Goal: Task Accomplishment & Management: Use online tool/utility

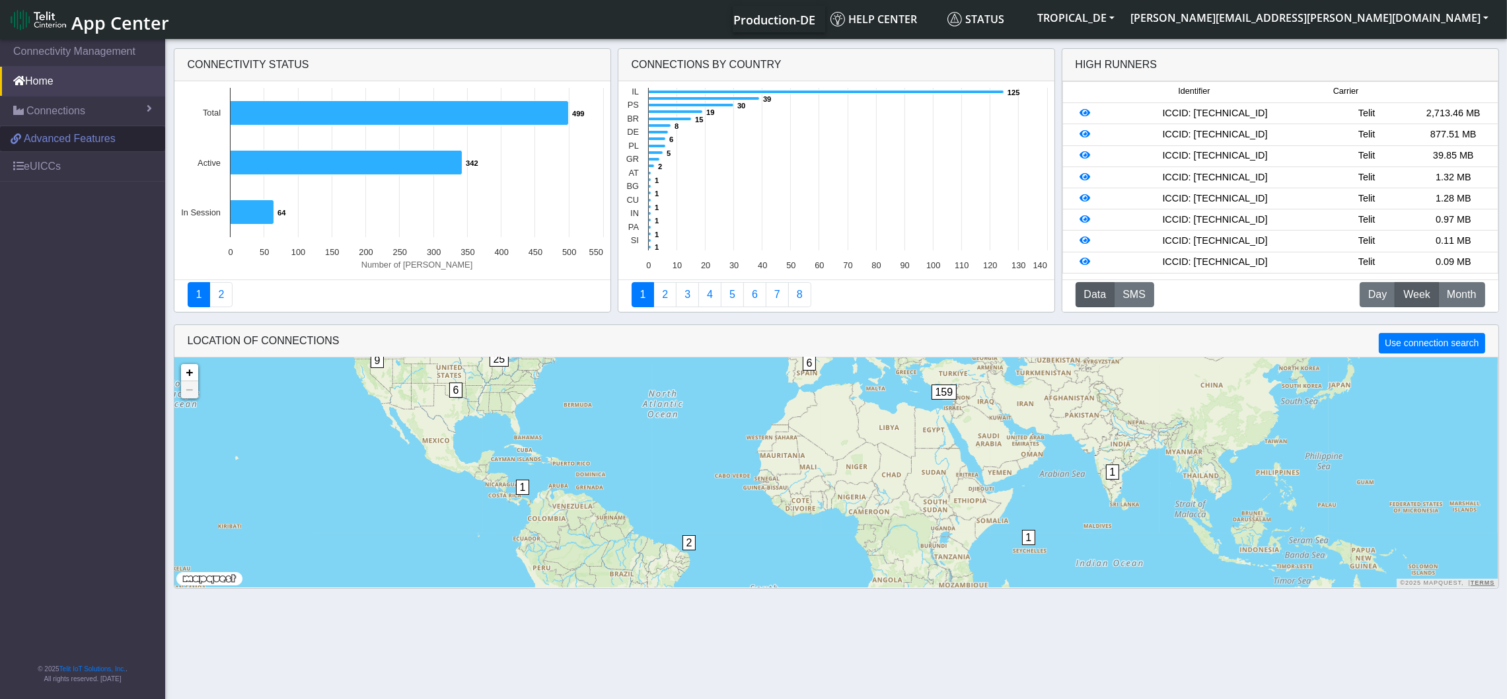
click at [49, 144] on span "Advanced Features" at bounding box center [70, 139] width 92 height 16
click at [63, 109] on span "Connections" at bounding box center [55, 111] width 59 height 16
click at [43, 143] on span "List" at bounding box center [39, 139] width 15 height 15
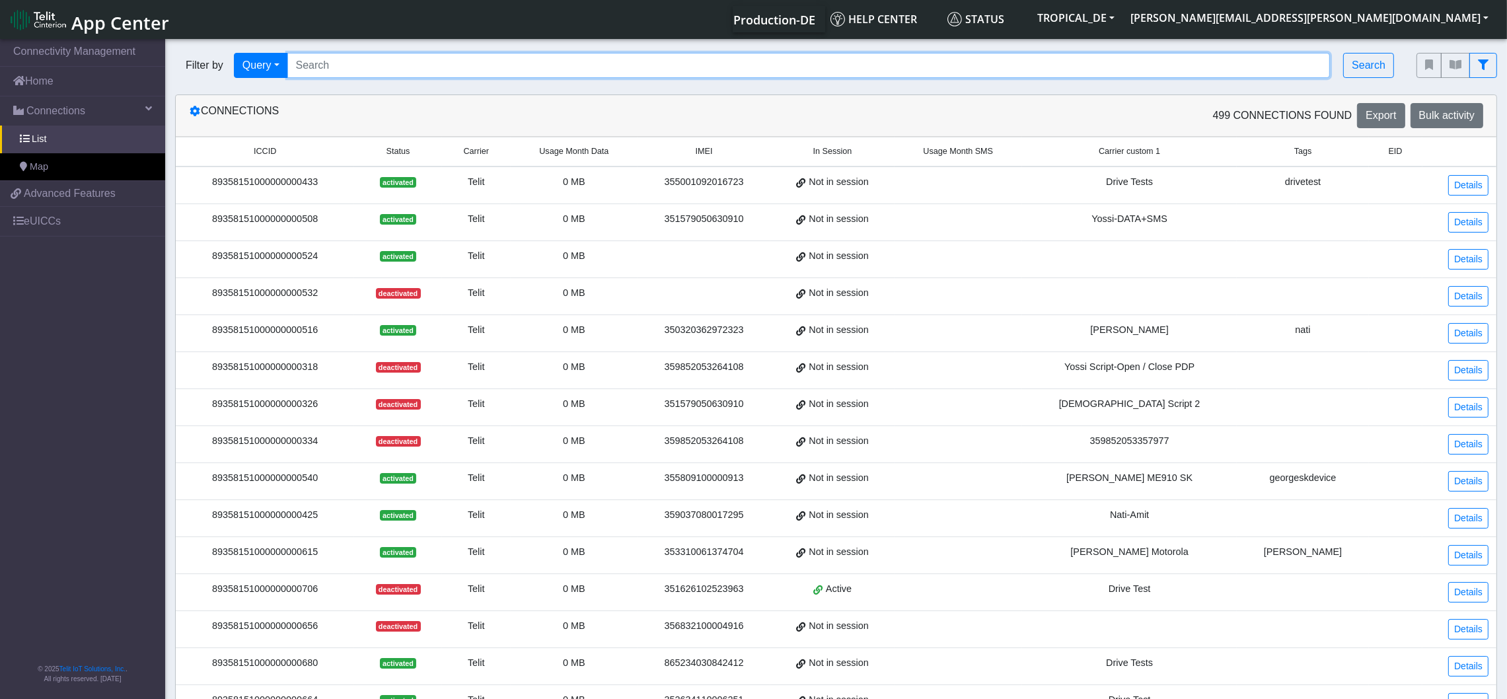
click at [619, 65] on input "Search..." at bounding box center [808, 65] width 1043 height 25
type input "eprofile"
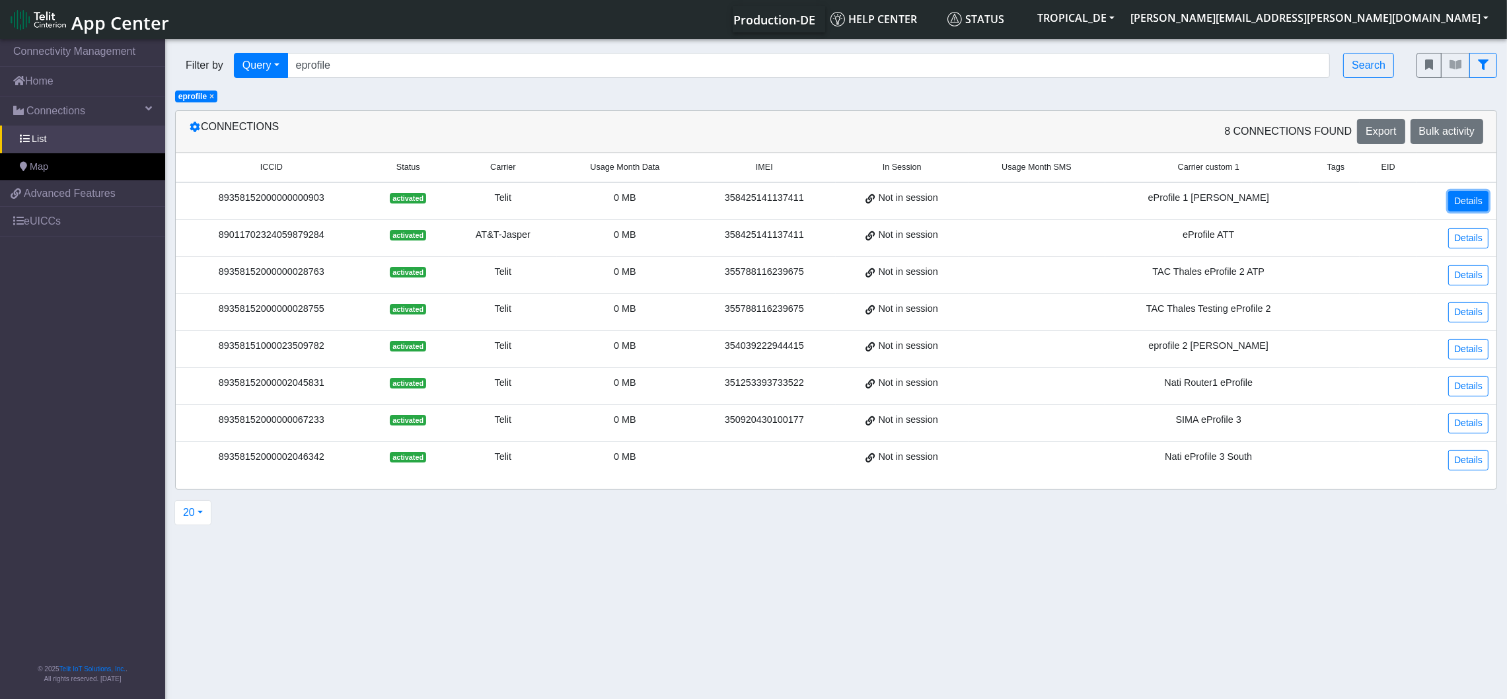
click at [1470, 197] on link "Details" at bounding box center [1468, 201] width 40 height 20
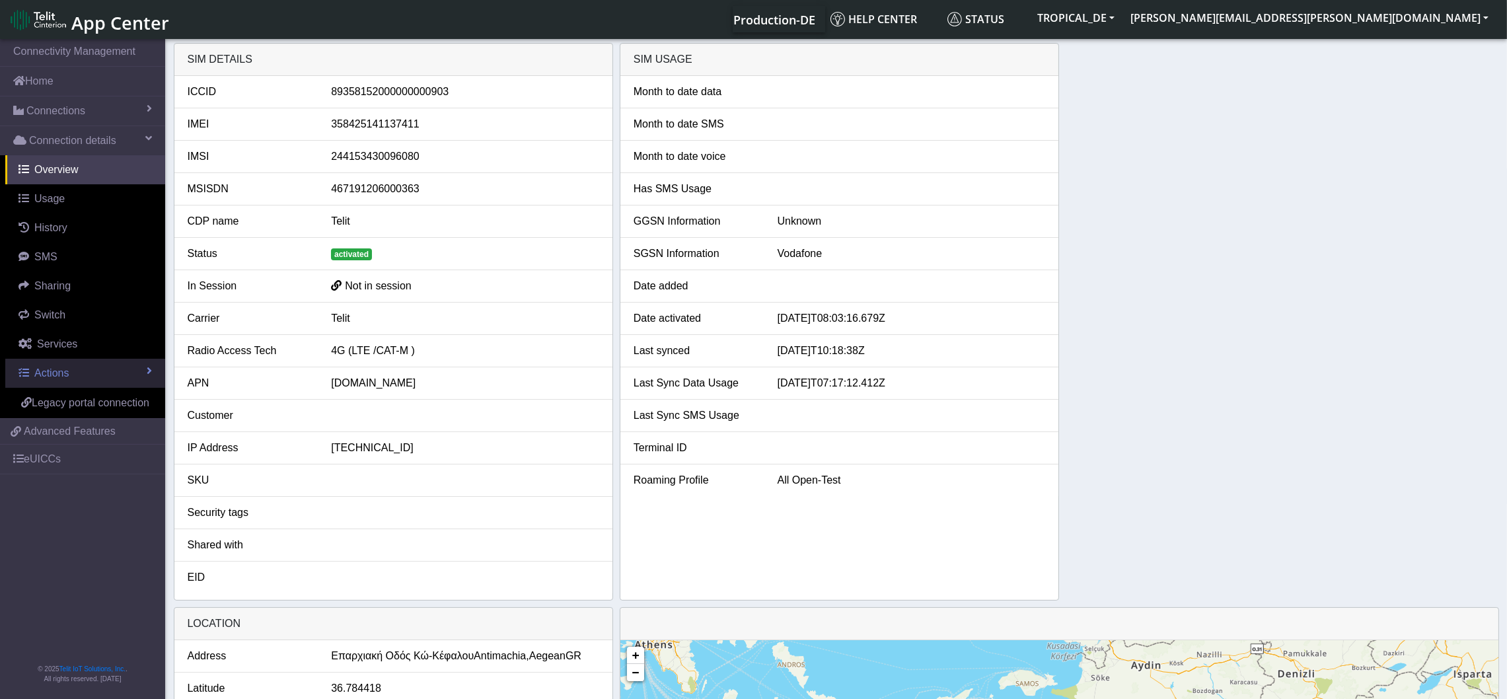
click at [48, 368] on span "Actions" at bounding box center [51, 372] width 34 height 11
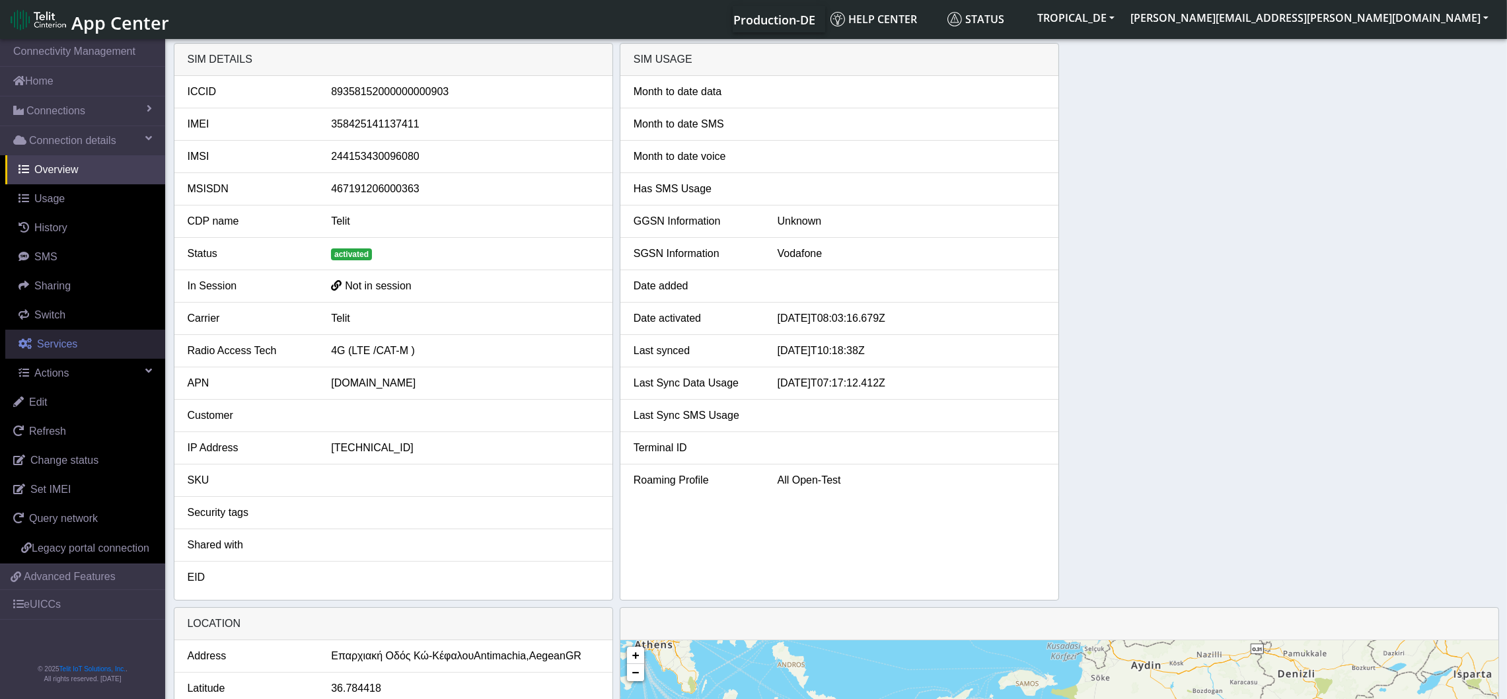
click at [49, 345] on span "Services" at bounding box center [57, 343] width 40 height 11
select select "2: 6"
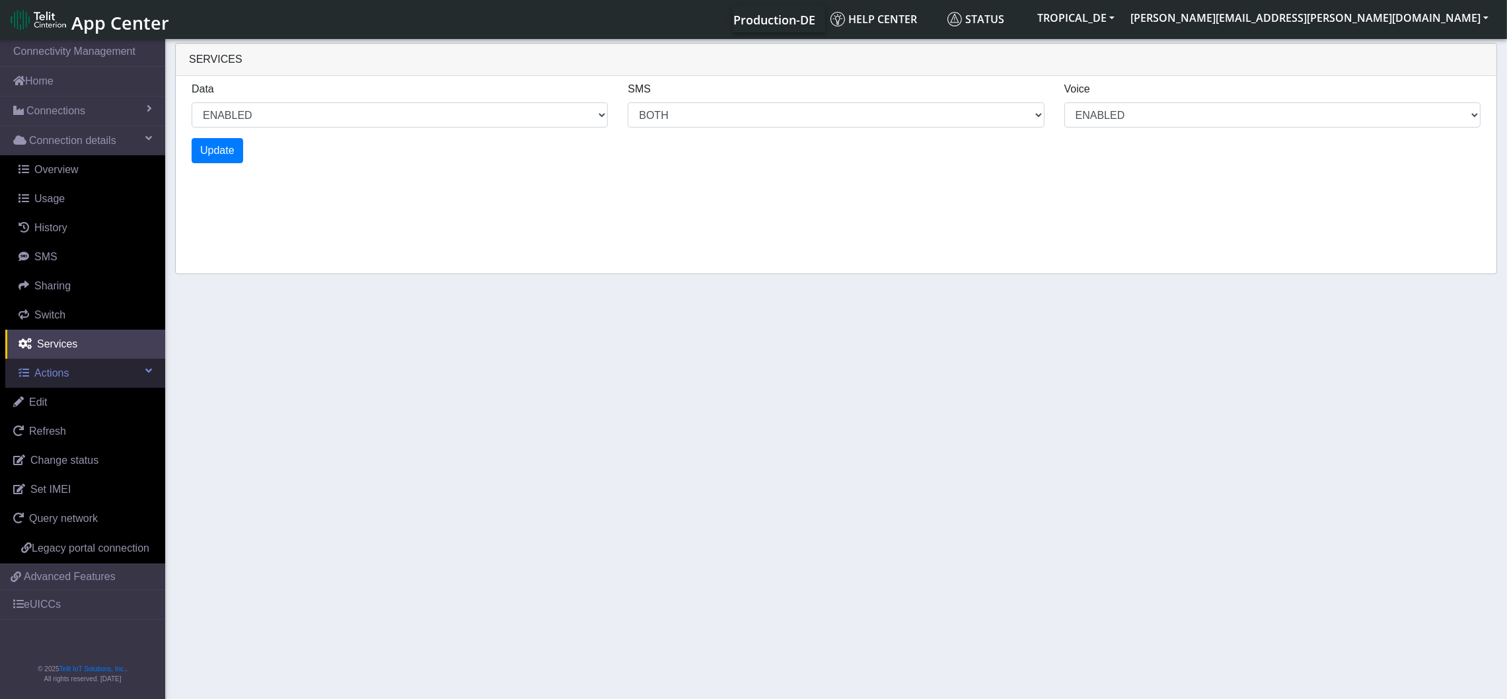
click at [44, 367] on span "Actions" at bounding box center [51, 372] width 34 height 11
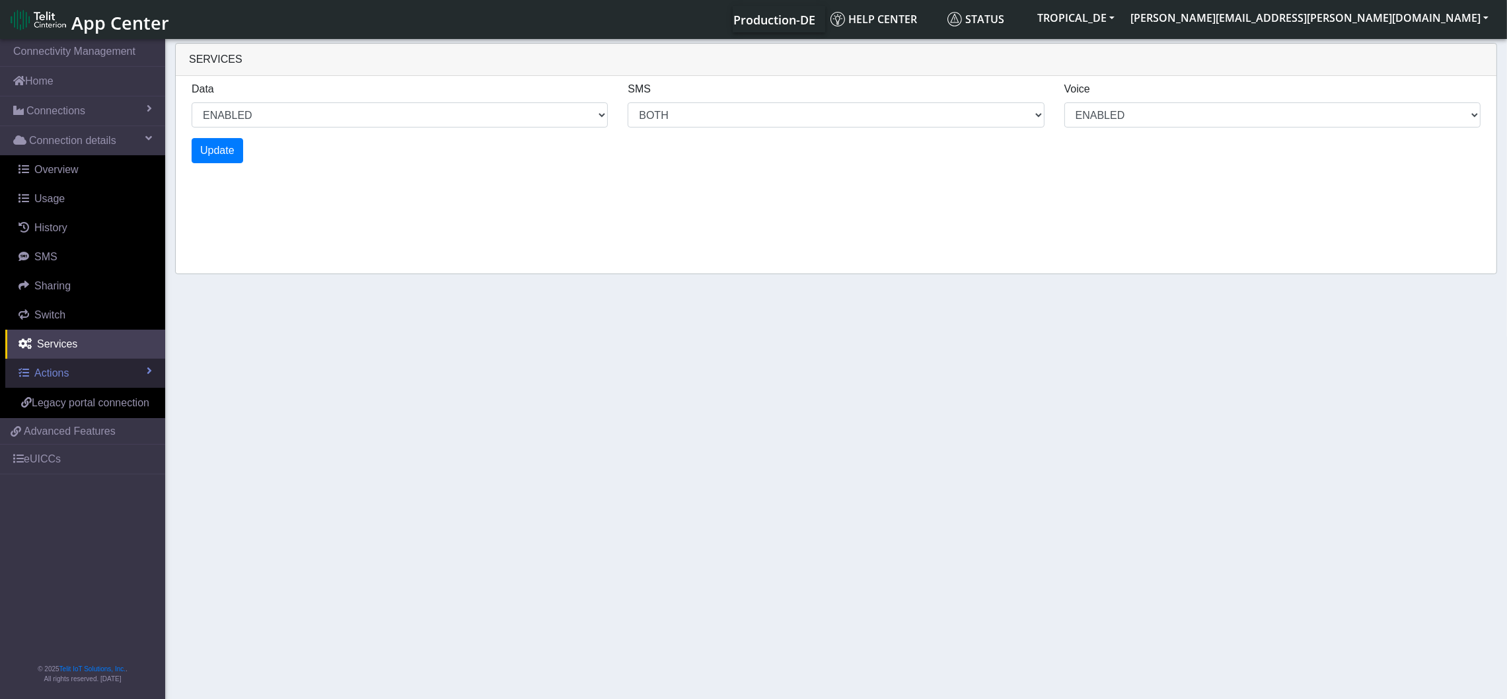
click at [44, 367] on span "Actions" at bounding box center [51, 372] width 34 height 11
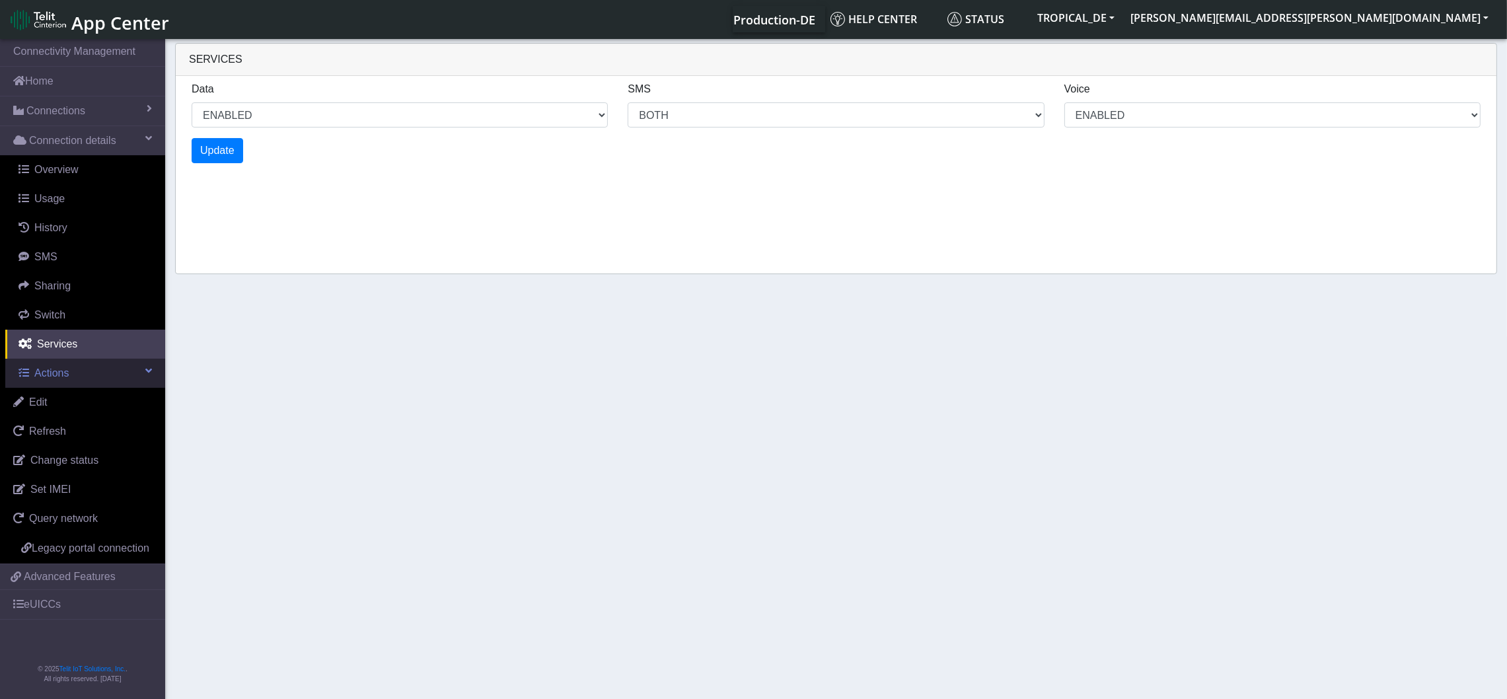
click at [65, 371] on span "Actions" at bounding box center [51, 372] width 34 height 11
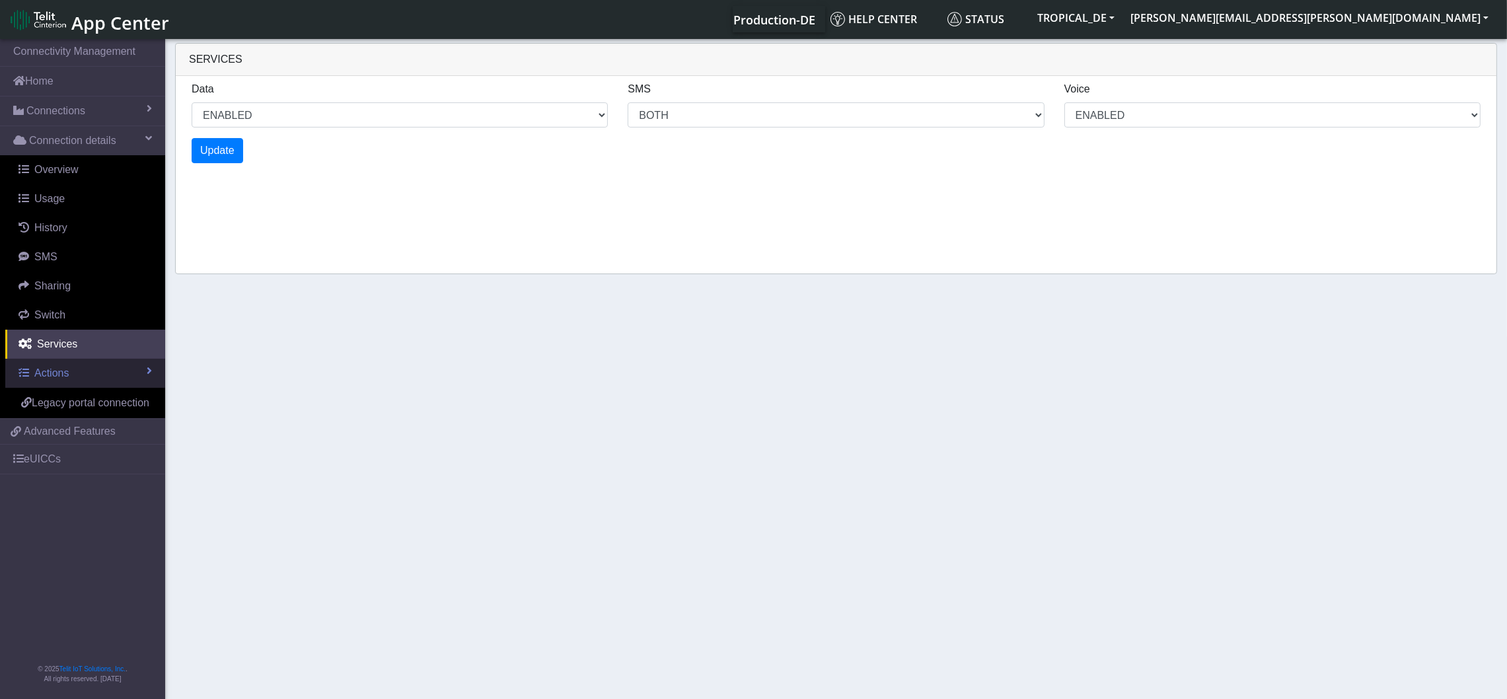
click at [65, 371] on span "Actions" at bounding box center [51, 372] width 34 height 11
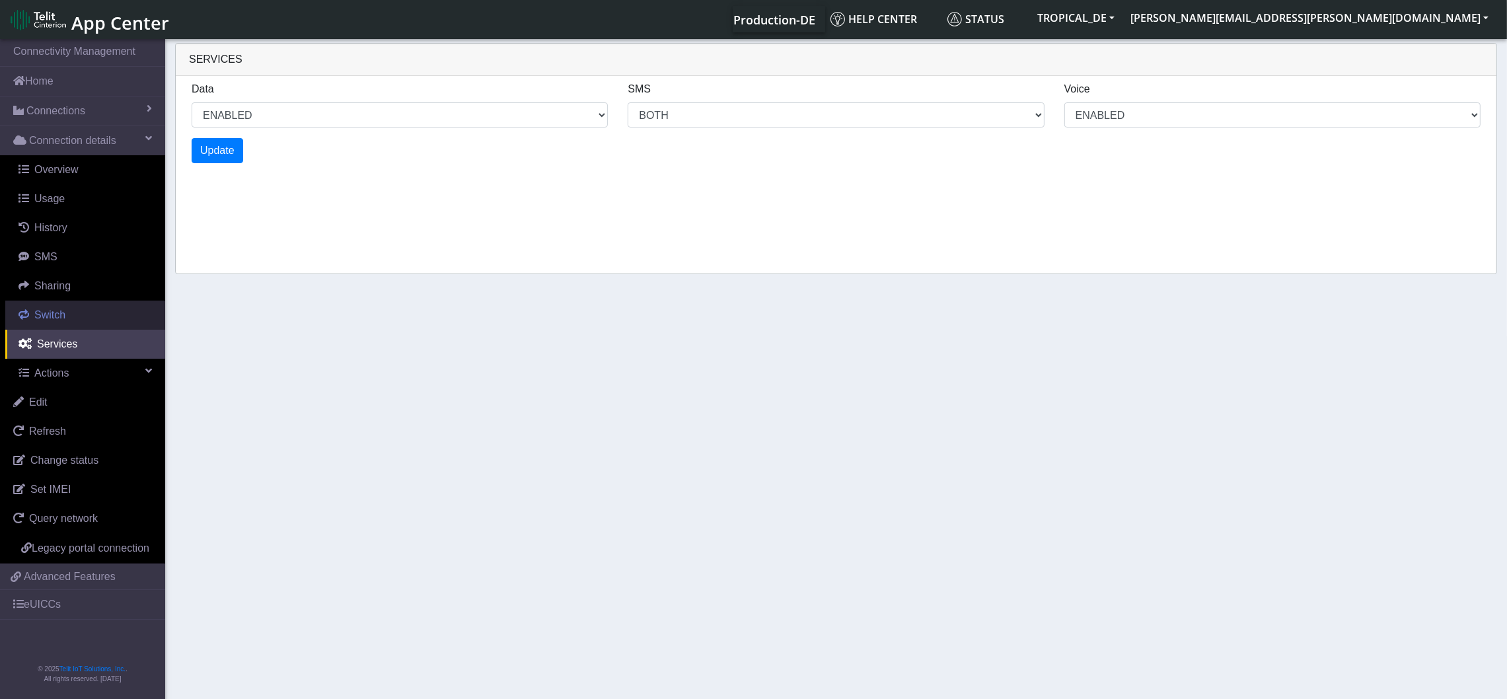
click at [57, 312] on span "Switch" at bounding box center [49, 314] width 31 height 11
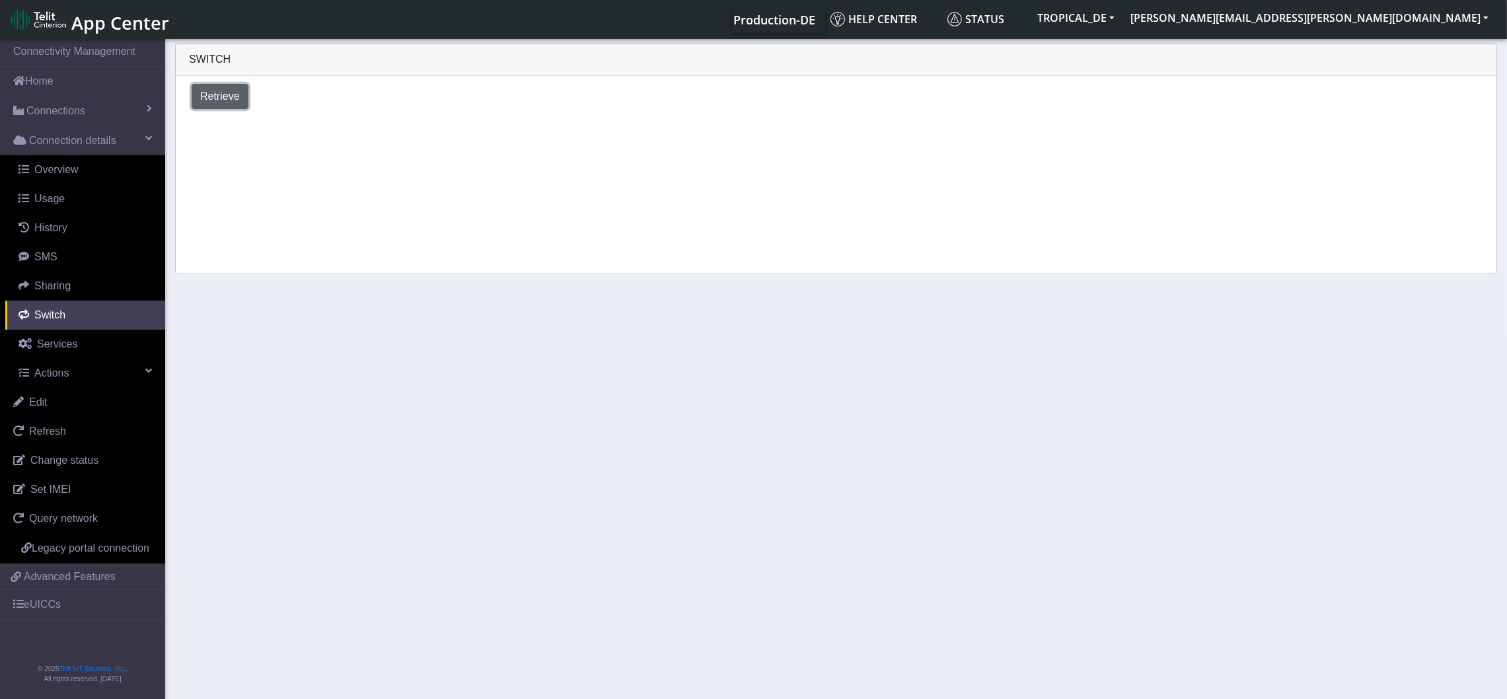
click at [225, 94] on span "Retrieve" at bounding box center [220, 95] width 40 height 11
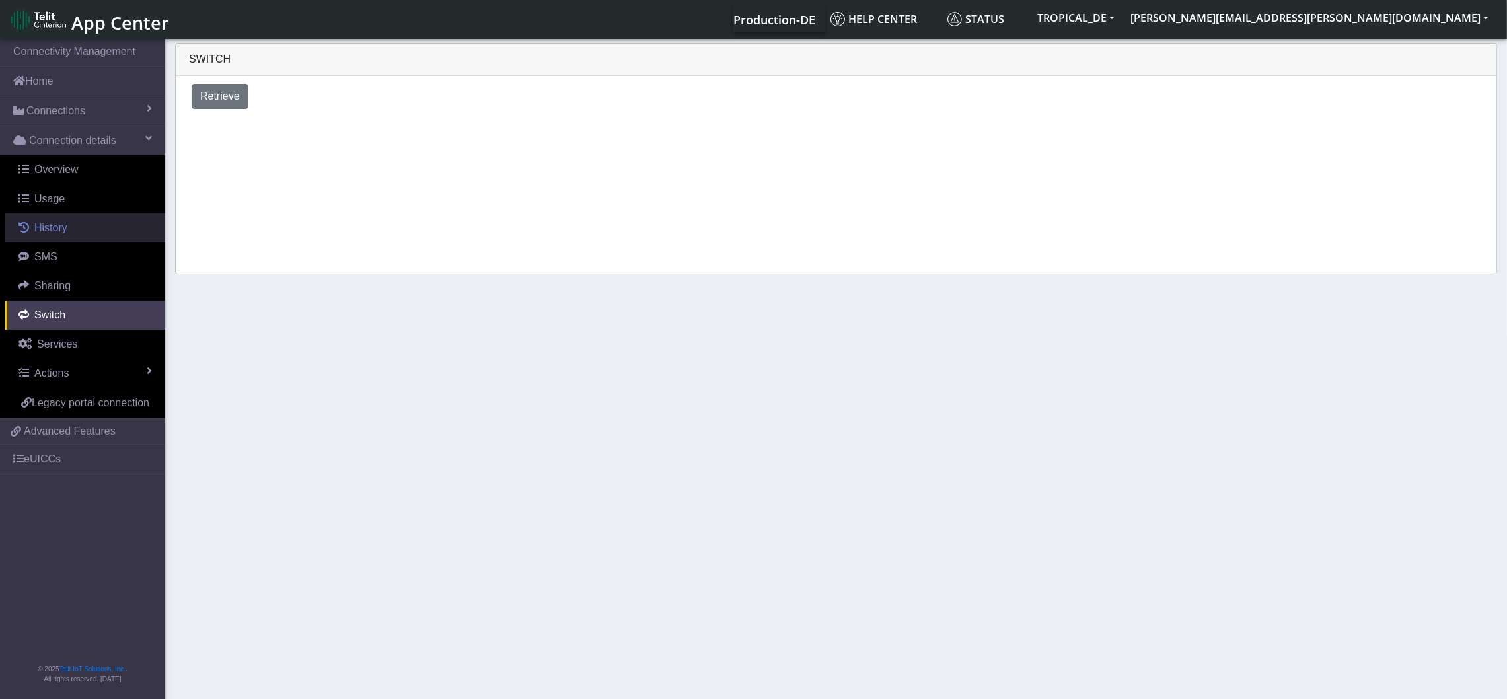
click at [46, 233] on span "History" at bounding box center [50, 227] width 33 height 11
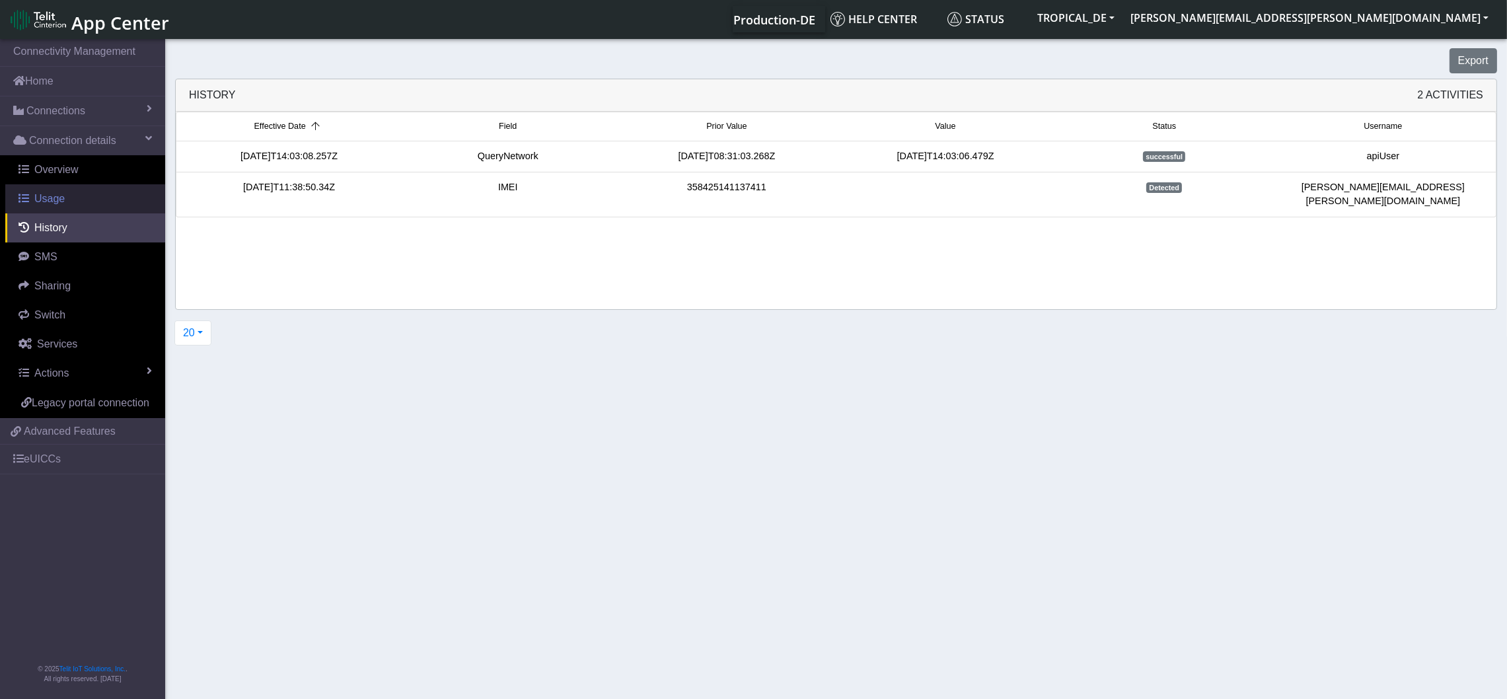
click at [46, 201] on span "Usage" at bounding box center [49, 198] width 30 height 11
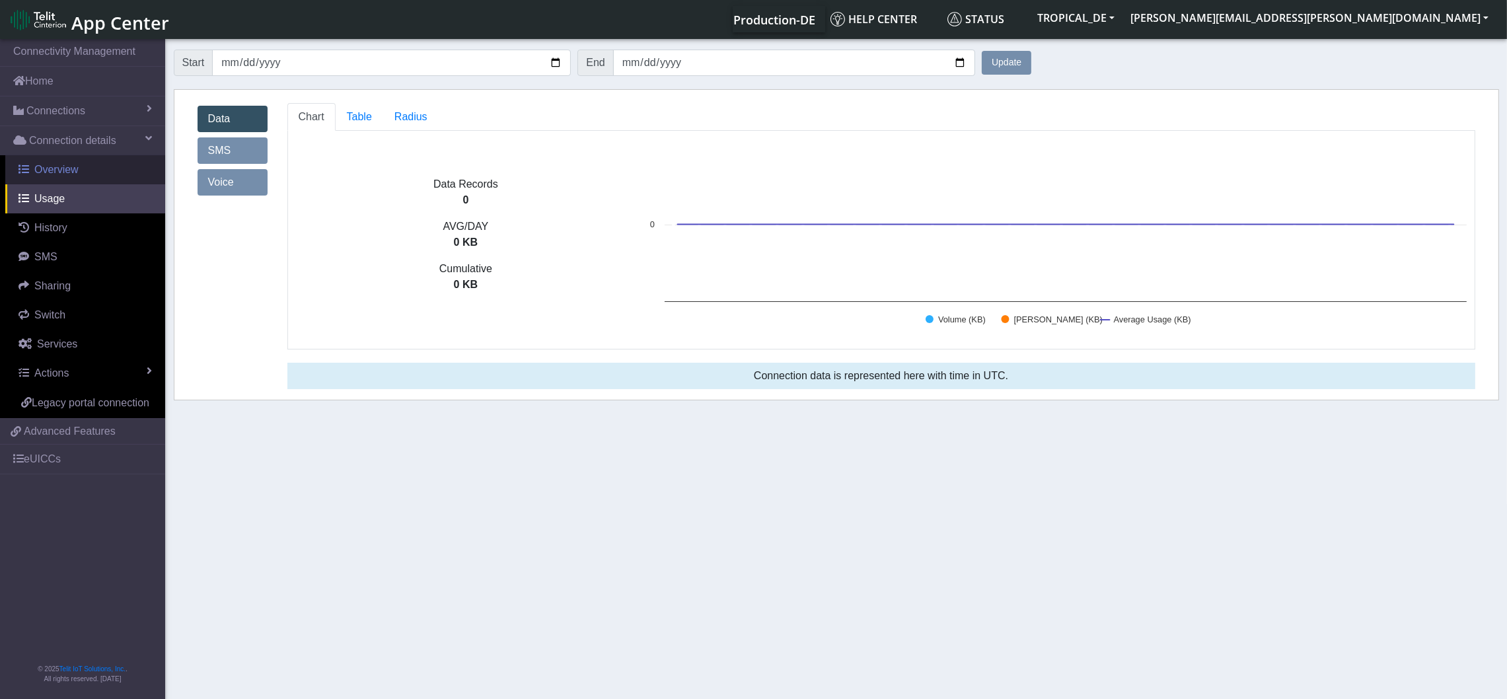
click at [57, 170] on span "Overview" at bounding box center [56, 169] width 44 height 11
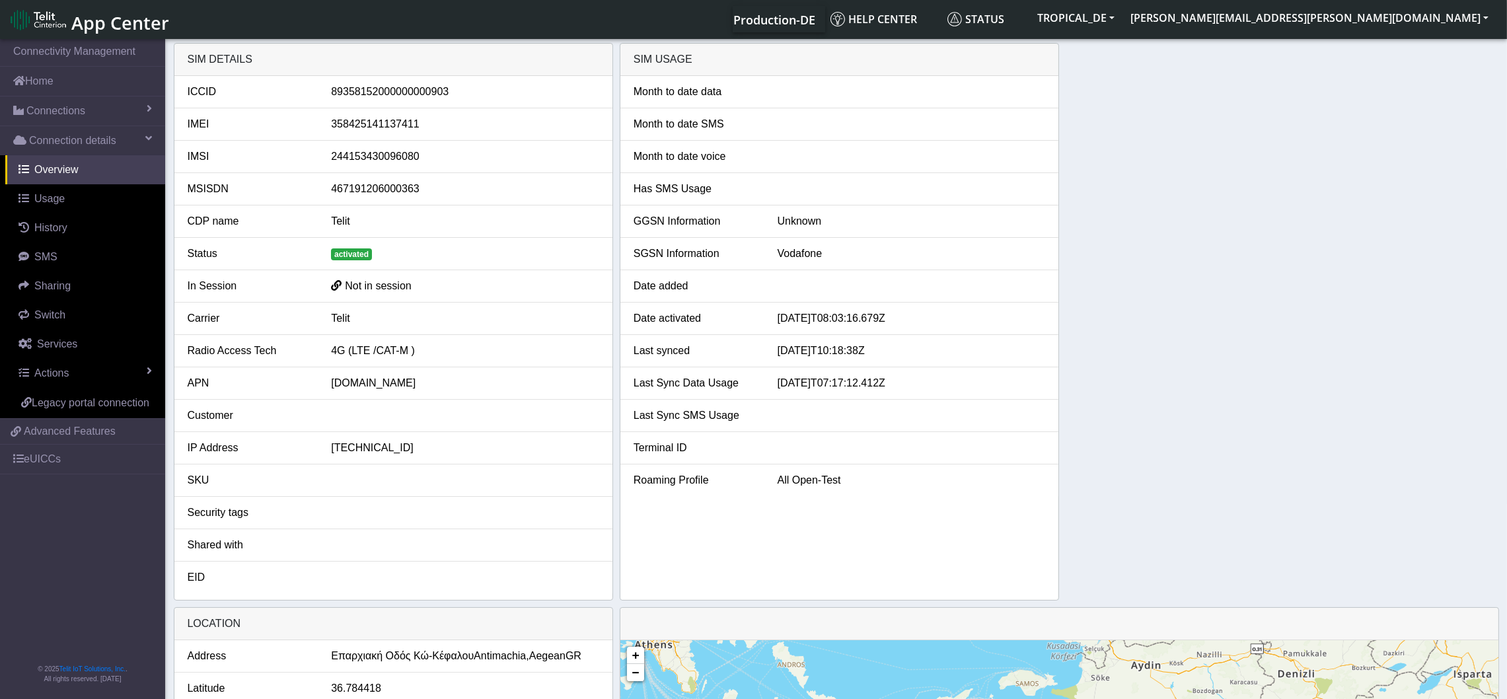
click at [377, 90] on div "89358152000000000903" at bounding box center [465, 92] width 288 height 16
click at [54, 115] on span "Connections" at bounding box center [55, 111] width 59 height 16
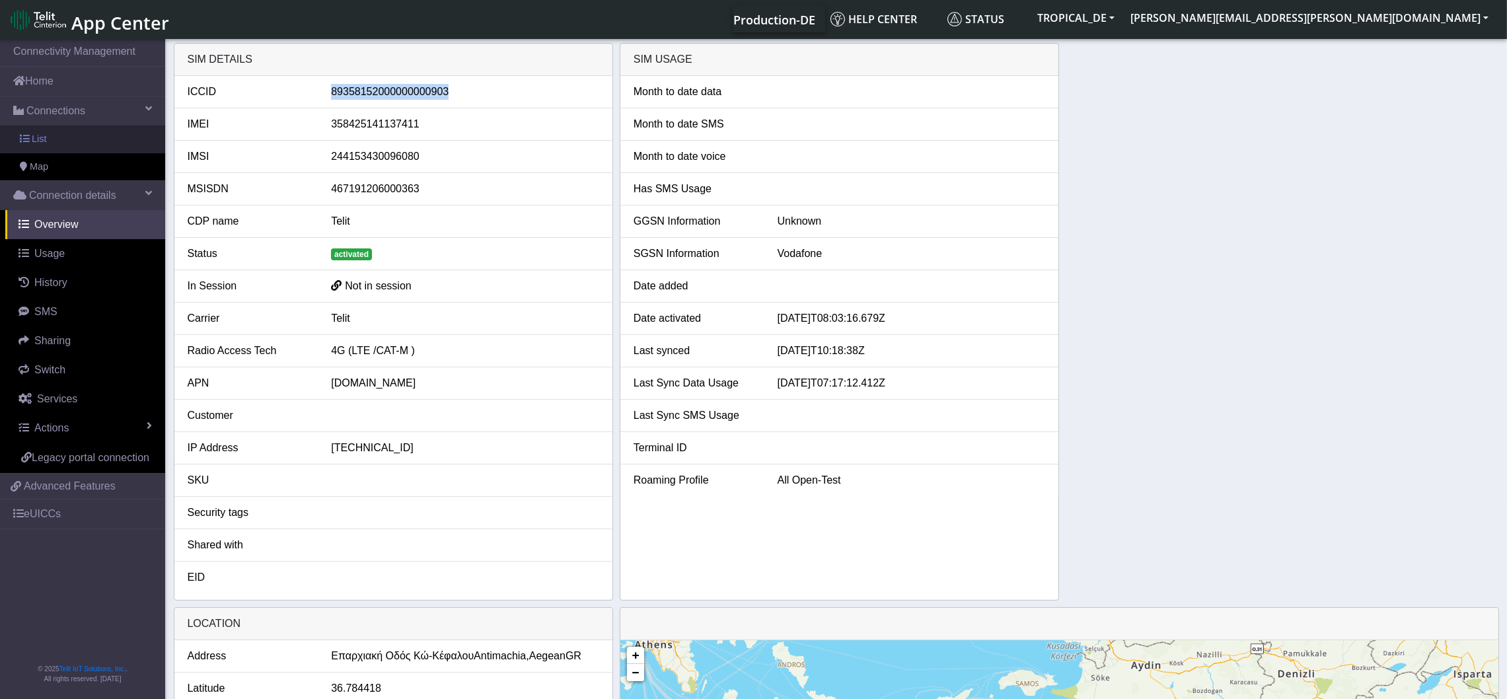
click at [51, 139] on link "List" at bounding box center [82, 139] width 165 height 28
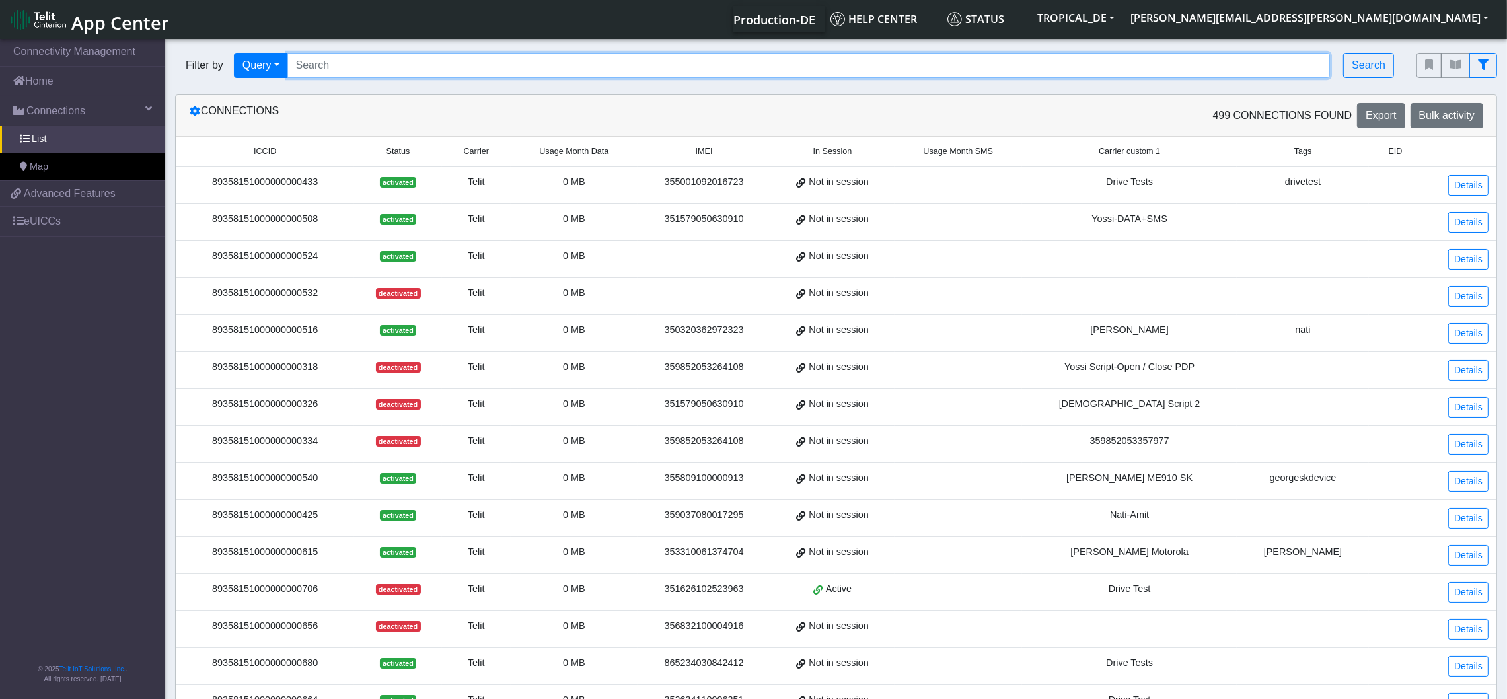
click at [704, 71] on input "Search..." at bounding box center [808, 65] width 1043 height 25
type input "eprofile"
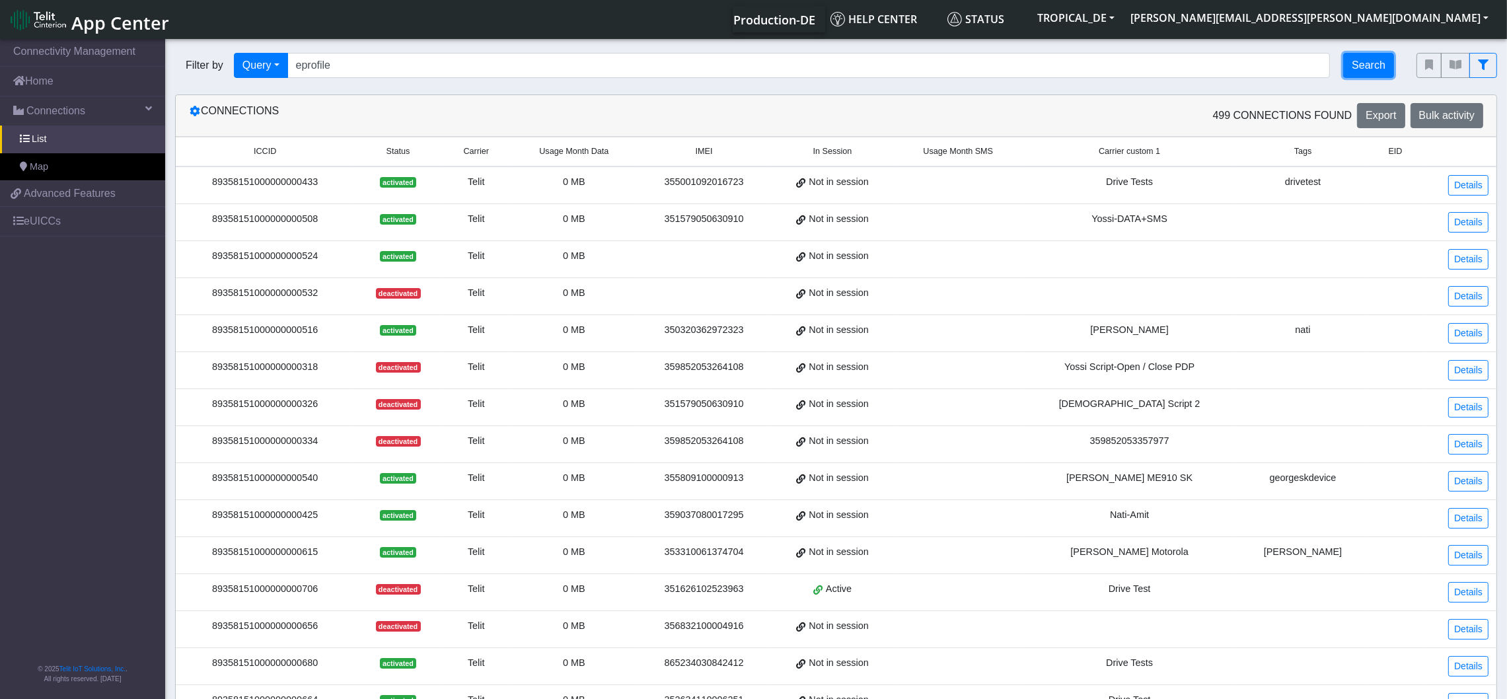
click at [1369, 63] on button "Search" at bounding box center [1368, 65] width 51 height 25
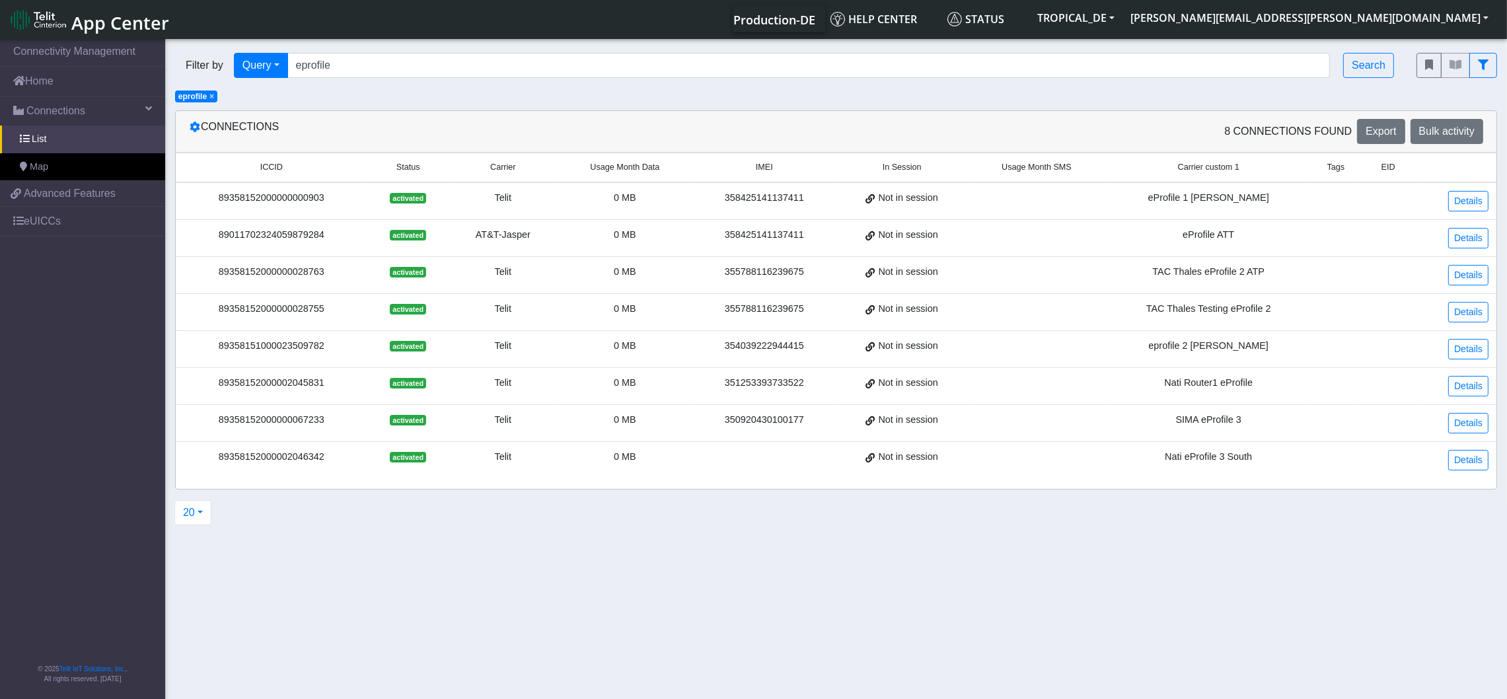
drag, startPoint x: 330, startPoint y: 196, endPoint x: 215, endPoint y: 197, distance: 114.3
click at [215, 197] on div "89358152000000000903" at bounding box center [272, 198] width 176 height 15
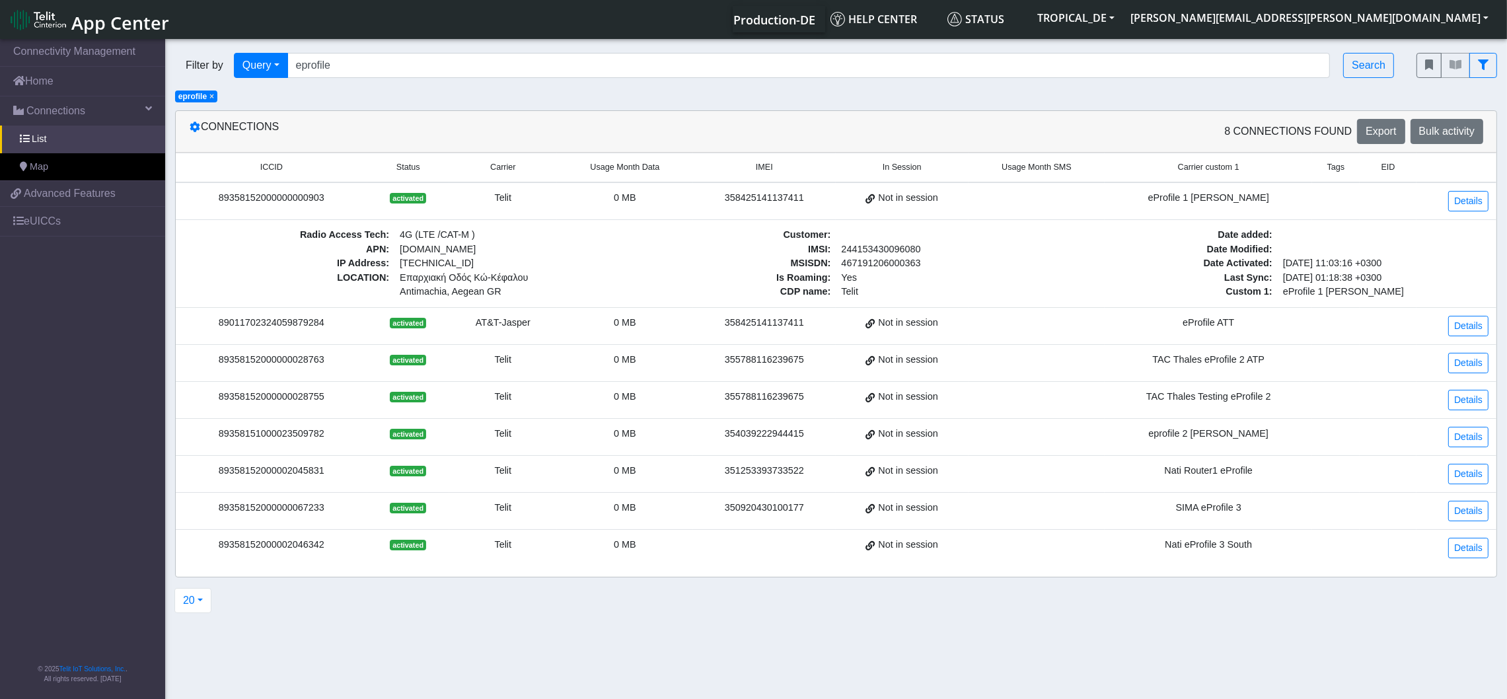
copy div "89358152000000000903"
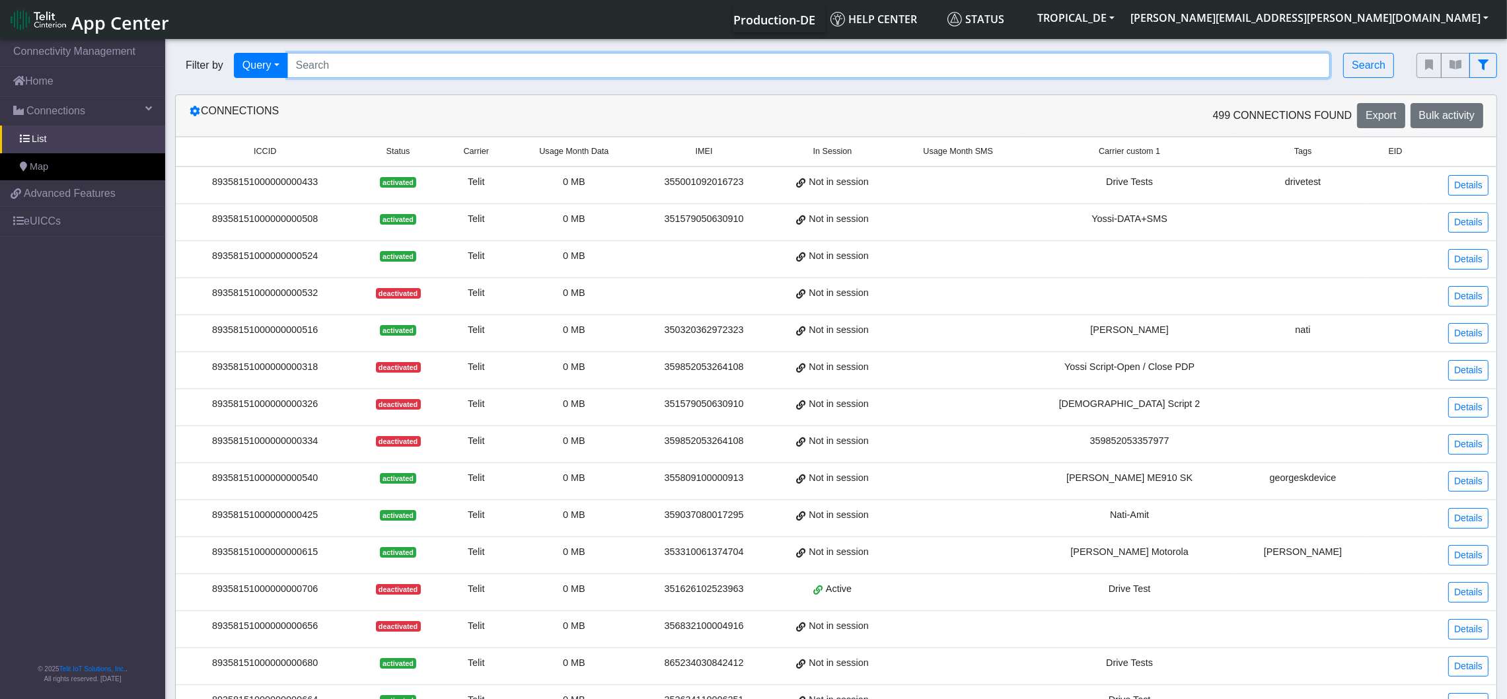
click at [385, 63] on input "Search..." at bounding box center [808, 65] width 1043 height 25
paste input "89358152000000000903"
type input "89358152000000000903"
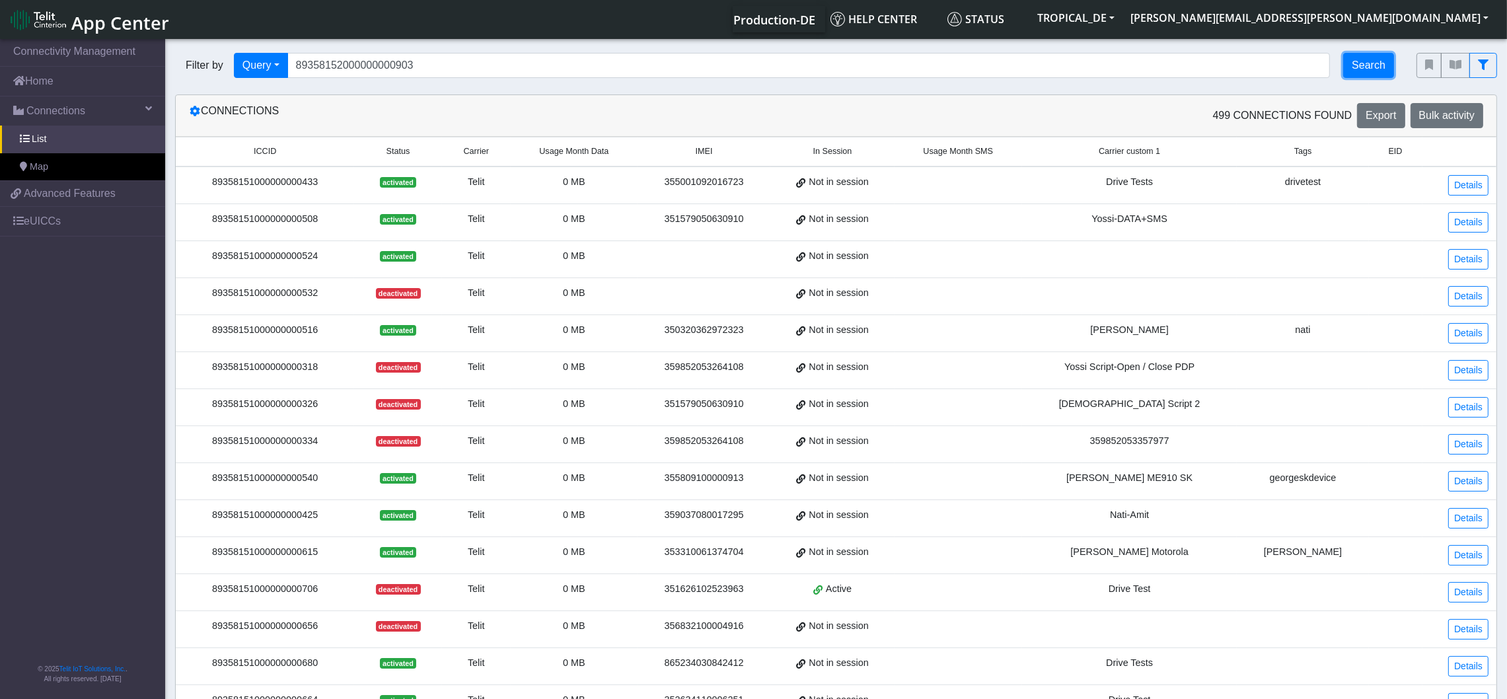
click at [1352, 59] on button "Search" at bounding box center [1368, 65] width 51 height 25
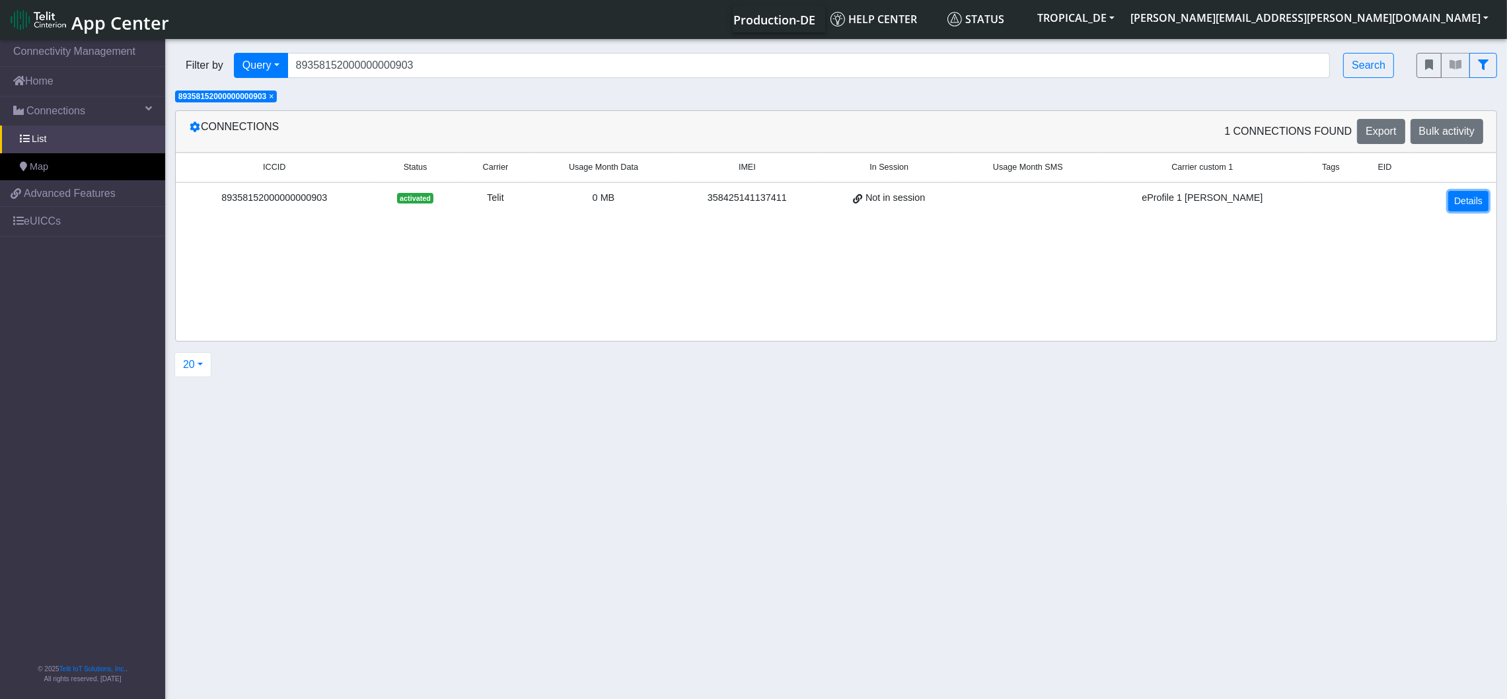
click at [1462, 197] on link "Details" at bounding box center [1468, 201] width 40 height 20
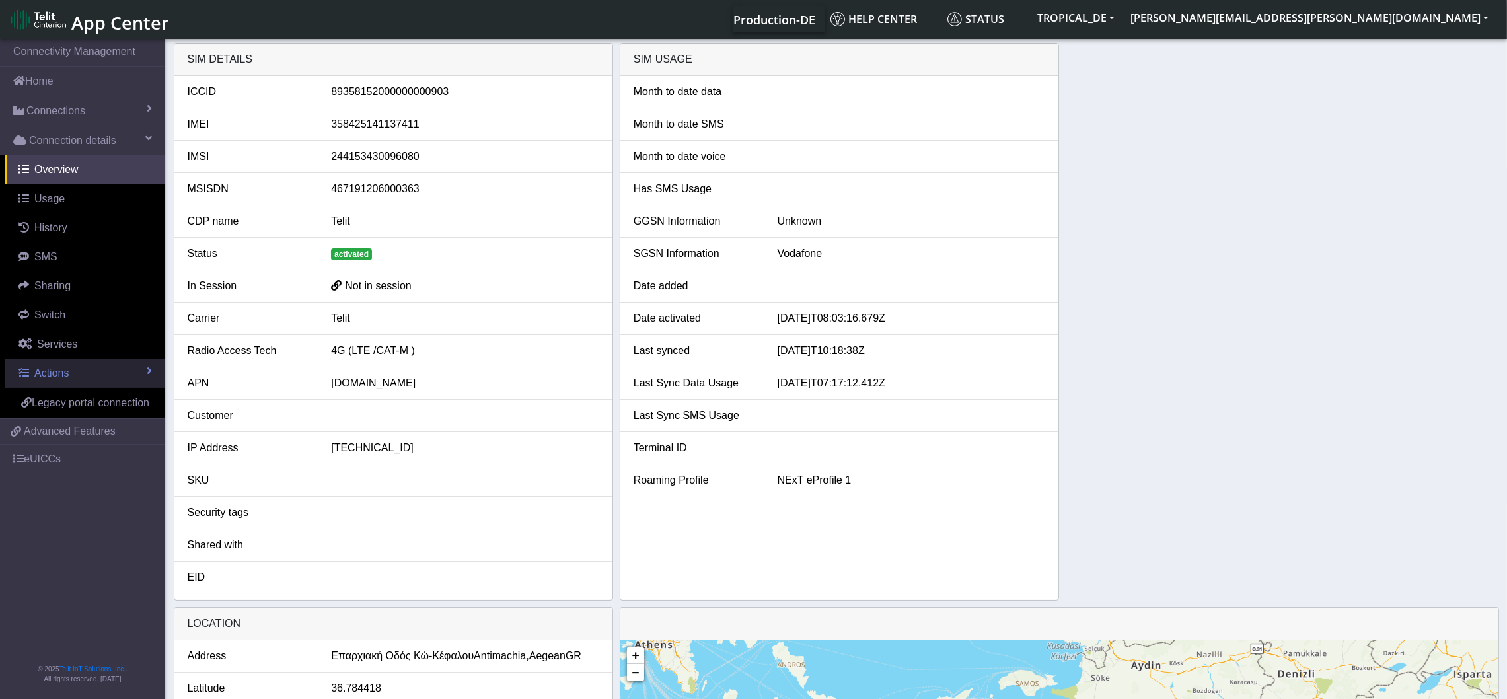
click at [65, 376] on span "Actions" at bounding box center [51, 372] width 34 height 11
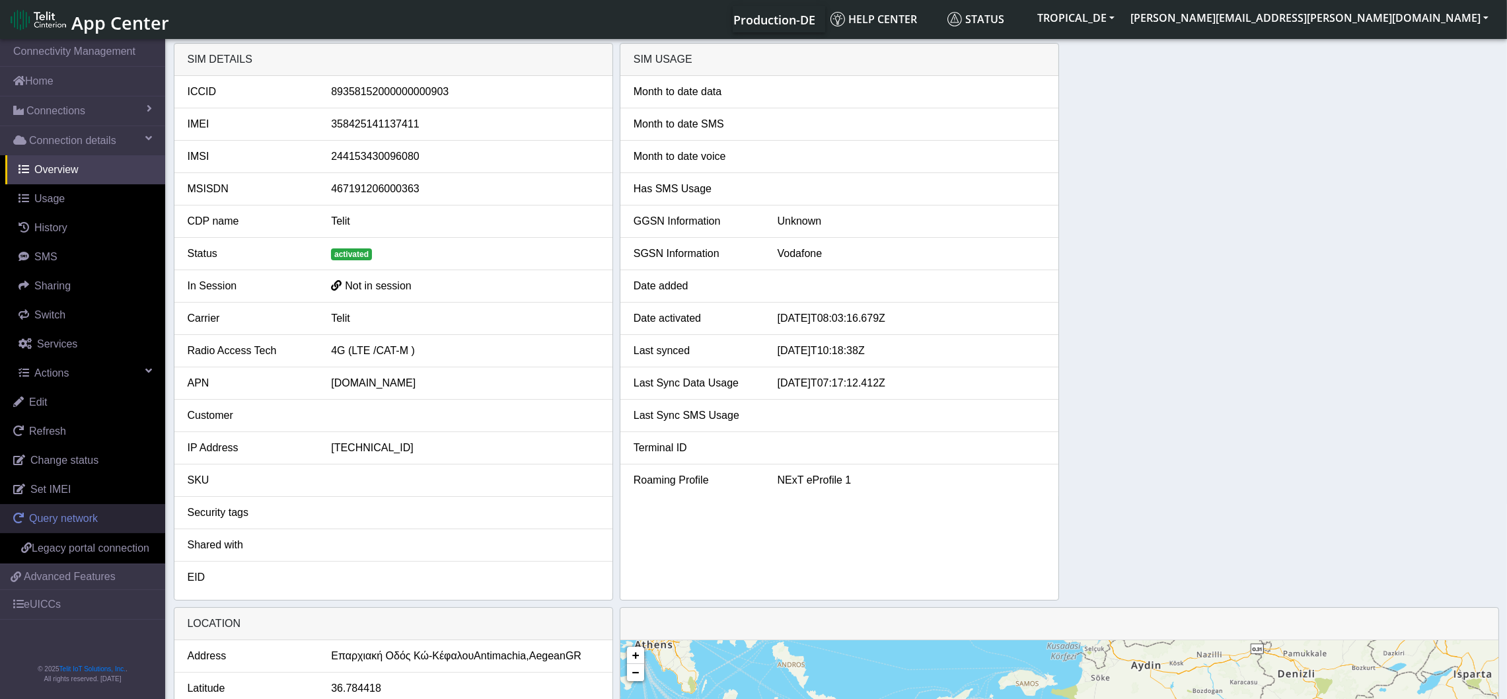
click at [85, 515] on span "Query network" at bounding box center [63, 518] width 69 height 11
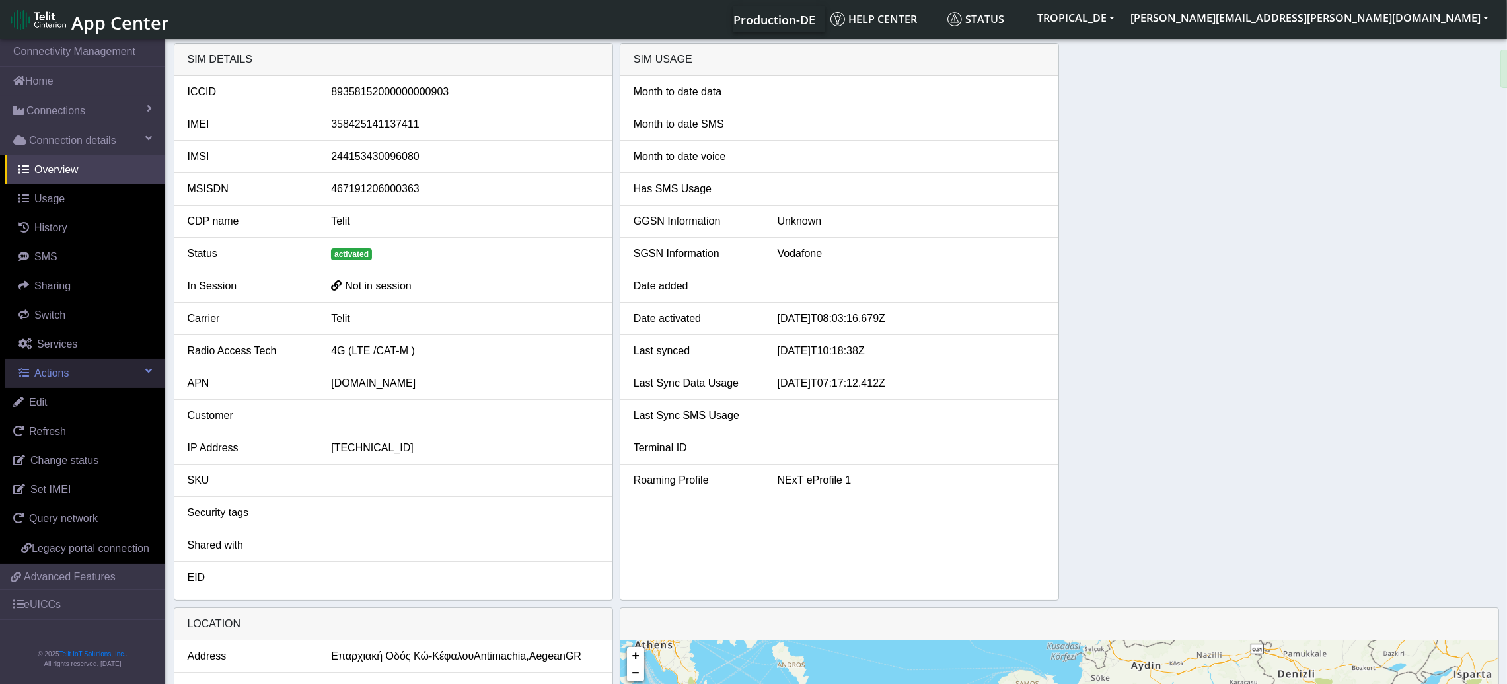
click at [50, 371] on span "Actions" at bounding box center [51, 372] width 34 height 11
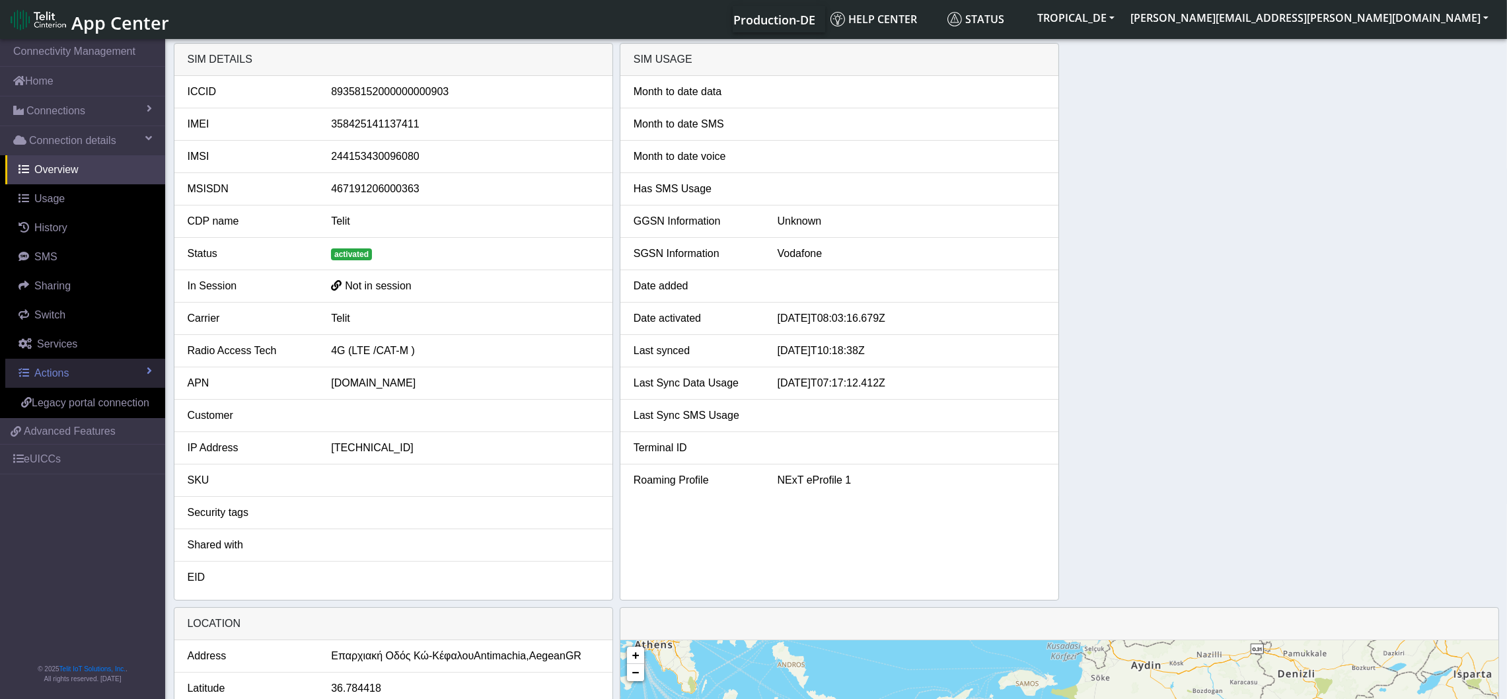
click at [50, 371] on span "Actions" at bounding box center [51, 372] width 34 height 11
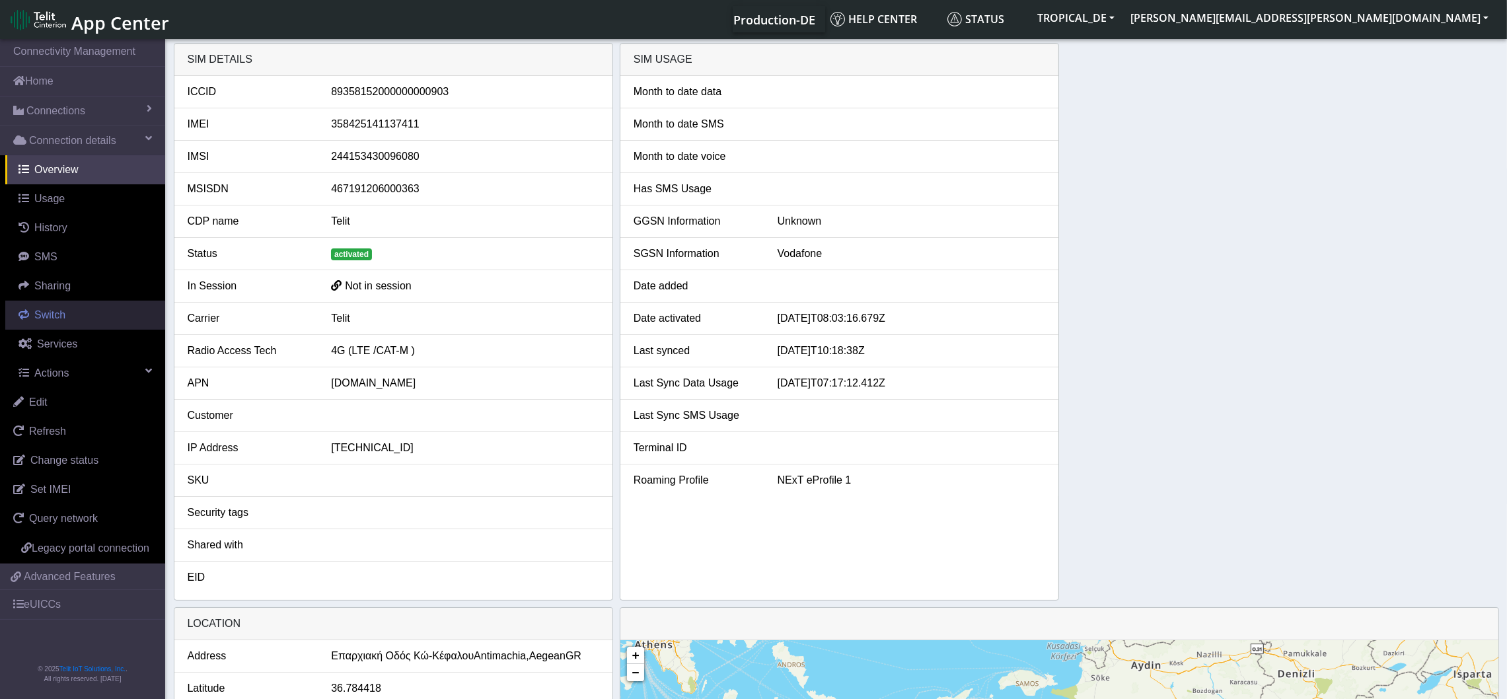
click at [48, 311] on span "Switch" at bounding box center [49, 314] width 31 height 11
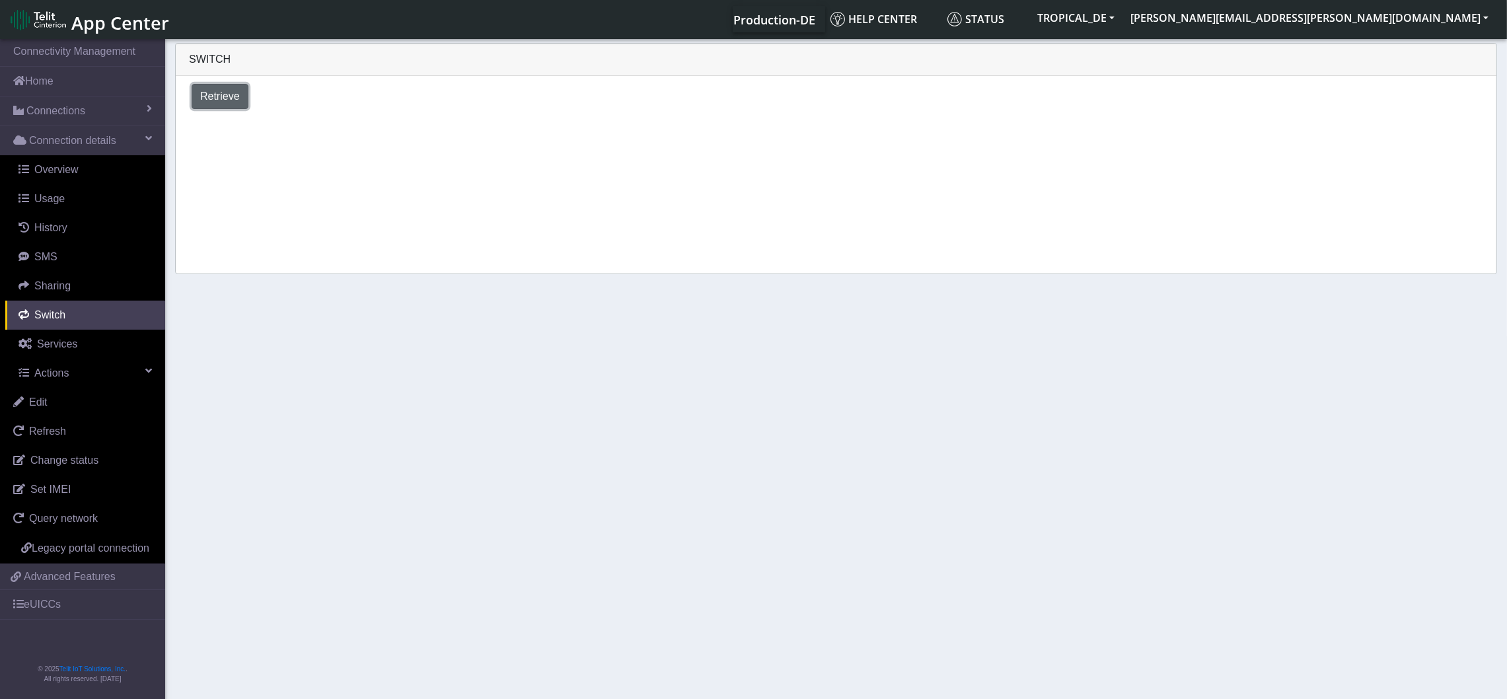
click at [225, 95] on span "Retrieve" at bounding box center [220, 95] width 40 height 11
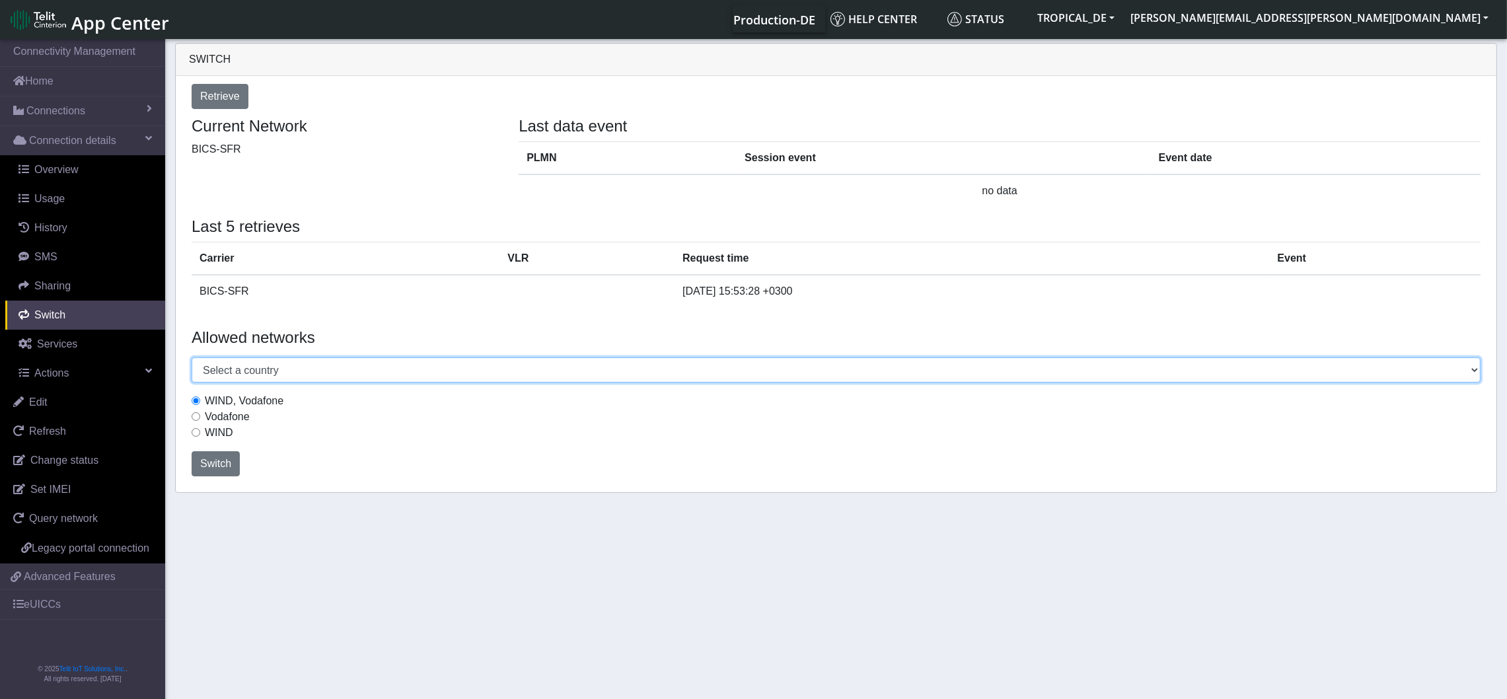
click at [271, 378] on select "Select a country Afghanistan Albania Argentina Australia Austria Bahamas Barbad…" at bounding box center [836, 369] width 1289 height 25
click at [192, 357] on select "Select a country Afghanistan Albania Argentina Australia Austria Bahamas Barbad…" at bounding box center [836, 369] width 1289 height 25
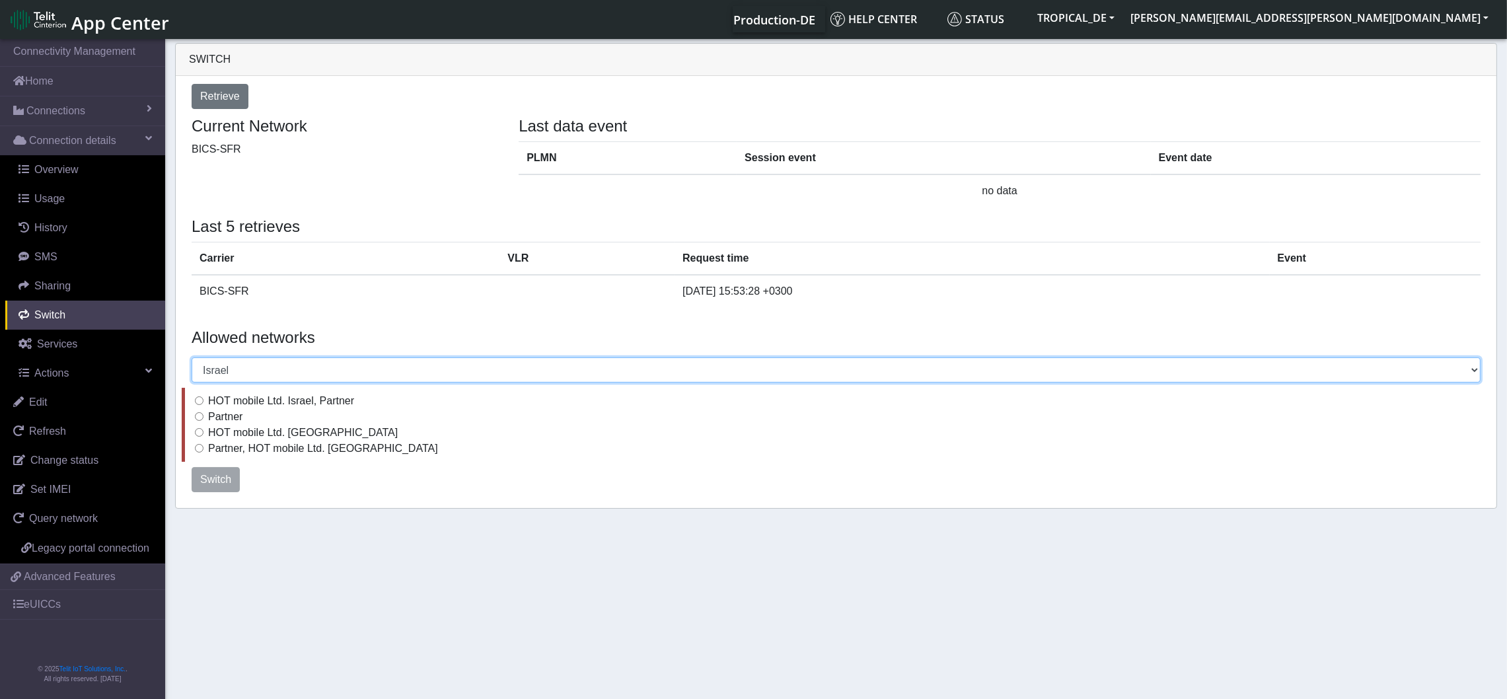
click at [240, 373] on select "Select a country Afghanistan Albania Argentina Australia Austria Bahamas Barbad…" at bounding box center [836, 369] width 1289 height 25
select select "United States"
click at [192, 357] on select "Select a country Afghanistan Albania Argentina Australia Austria Bahamas Barbad…" at bounding box center [836, 369] width 1289 height 25
